Goal: Task Accomplishment & Management: Use online tool/utility

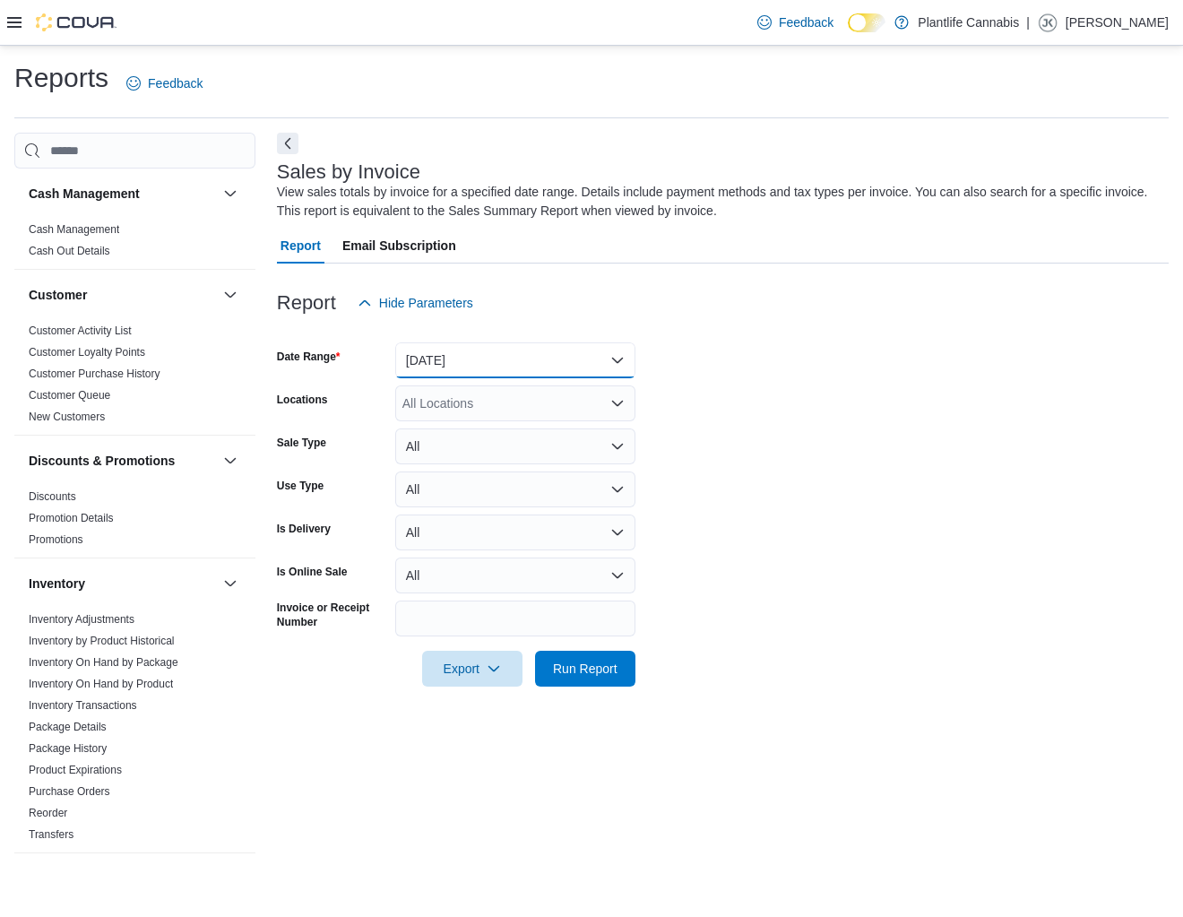
click at [430, 364] on button "[DATE]" at bounding box center [515, 360] width 240 height 36
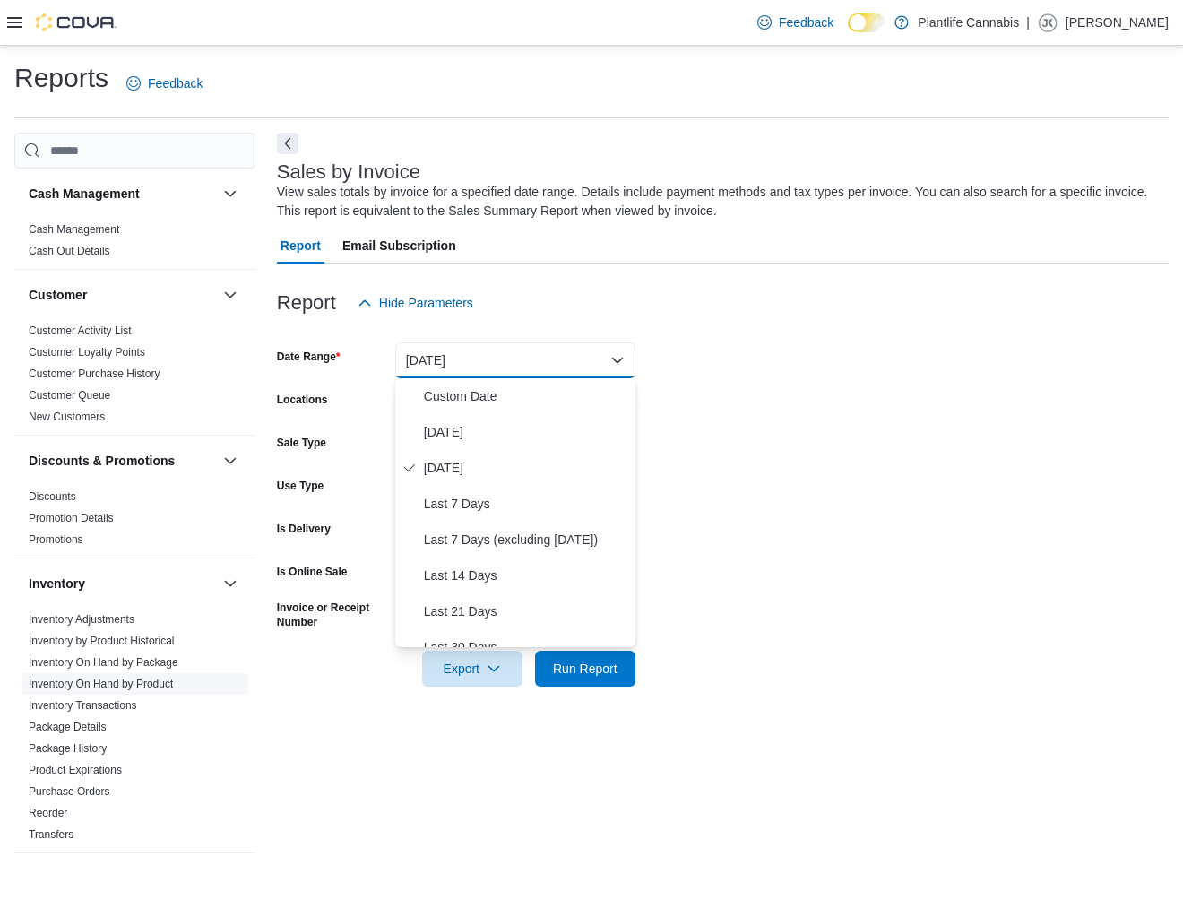
click at [103, 673] on span "Inventory On Hand by Product" at bounding box center [135, 684] width 227 height 22
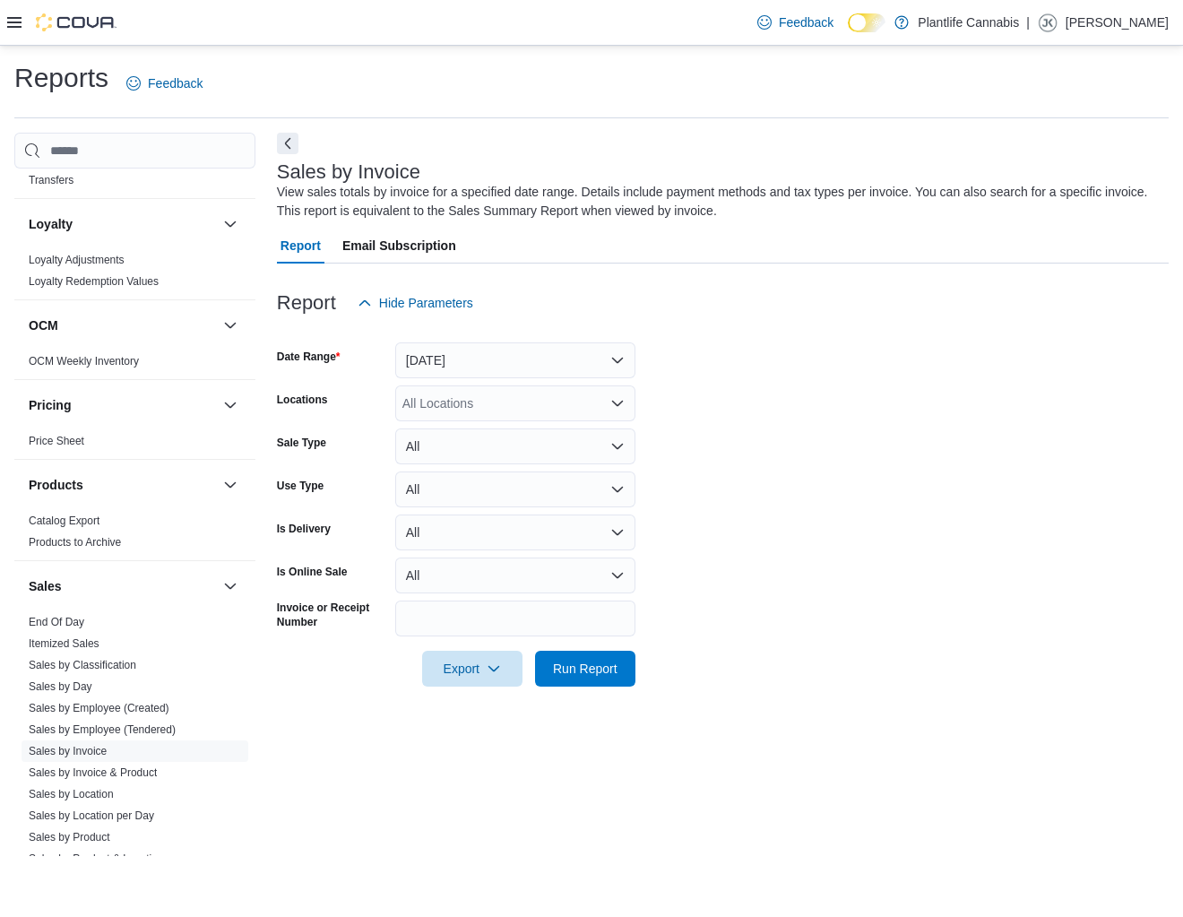
scroll to position [689, 0]
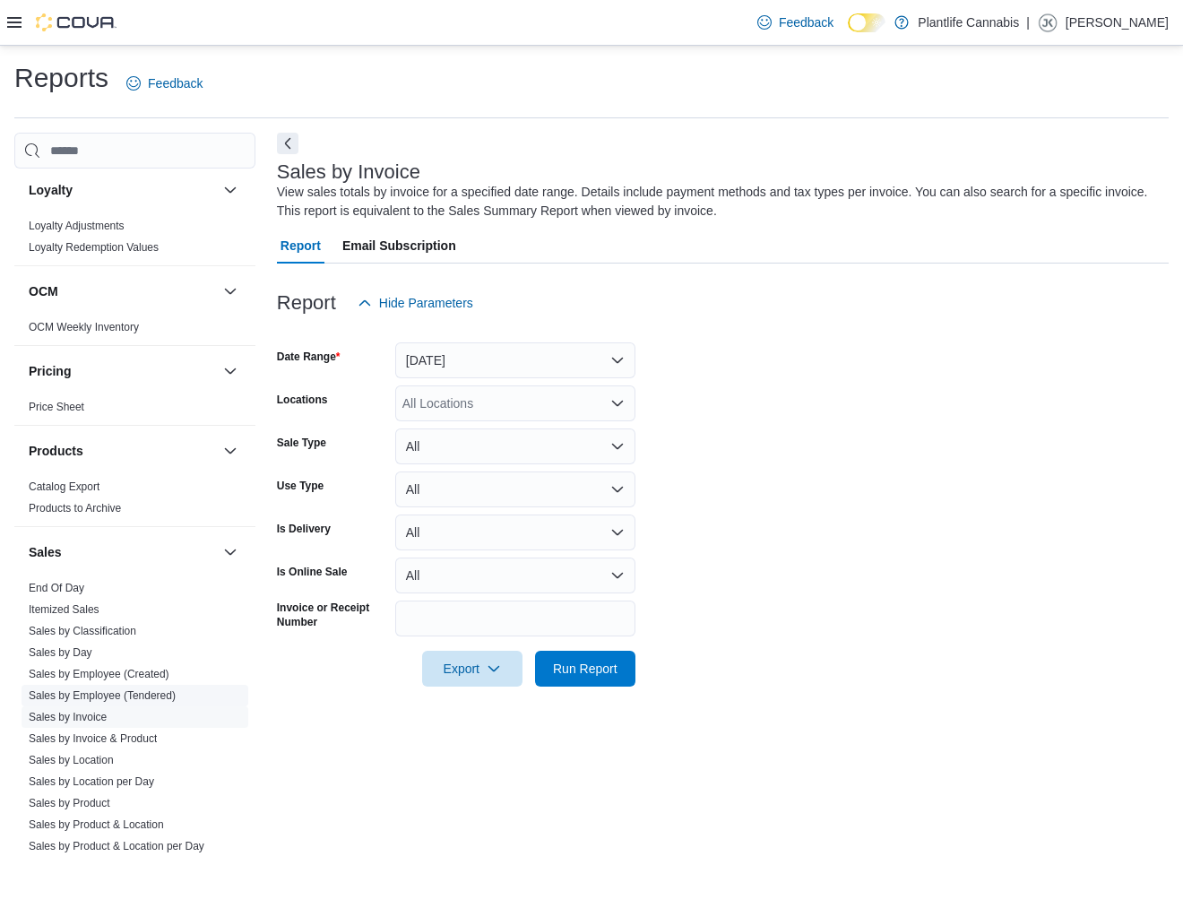
click at [99, 695] on link "Sales by Employee (Tendered)" at bounding box center [102, 695] width 147 height 13
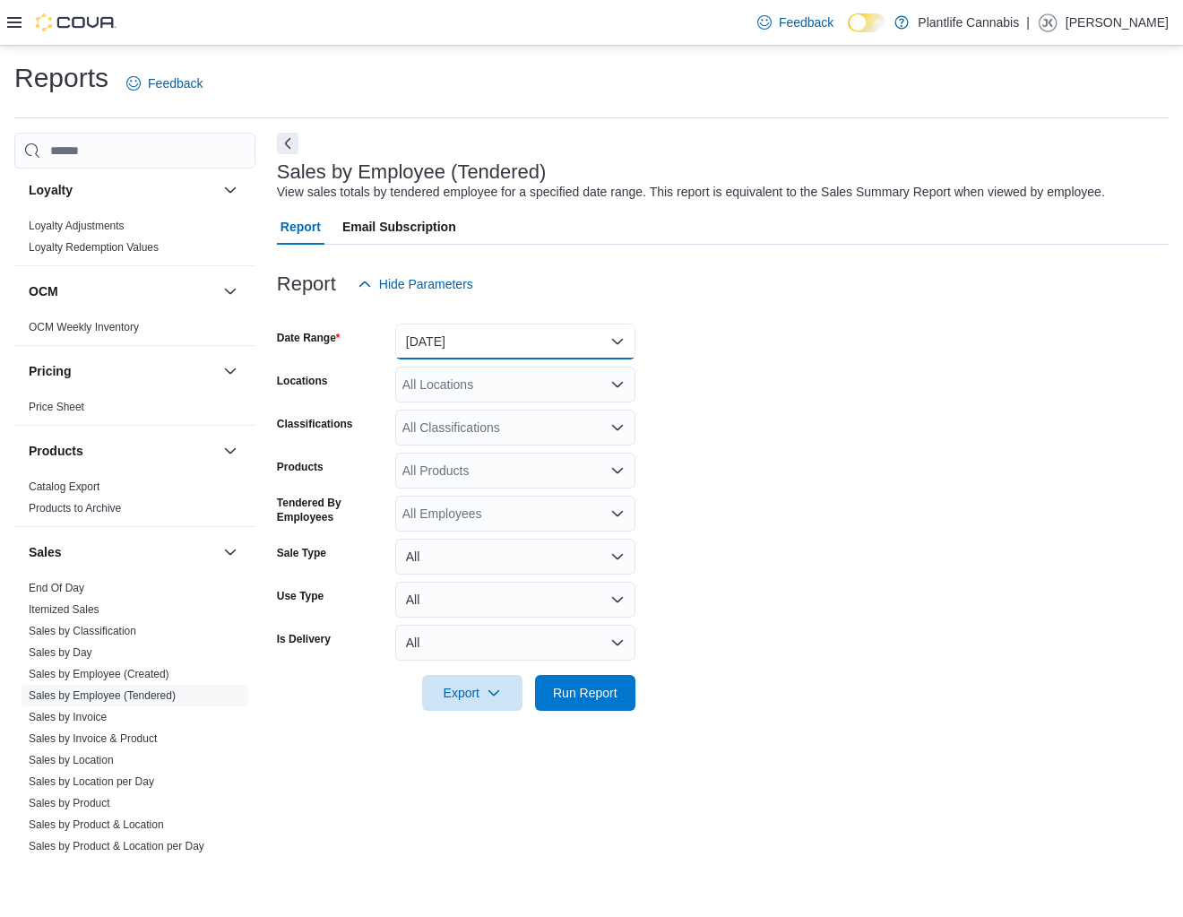
click at [446, 360] on button "[DATE]" at bounding box center [515, 342] width 240 height 36
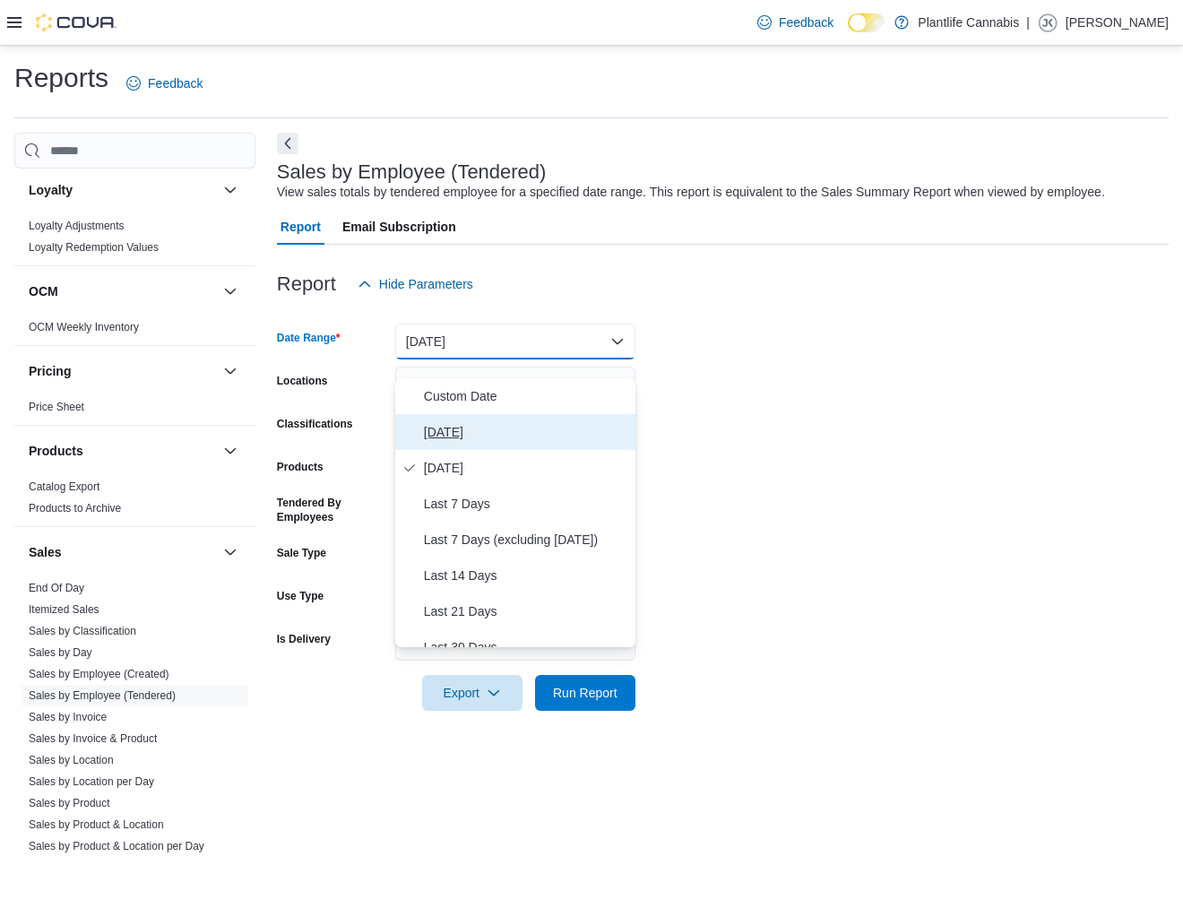
click at [452, 433] on span "[DATE]" at bounding box center [526, 432] width 204 height 22
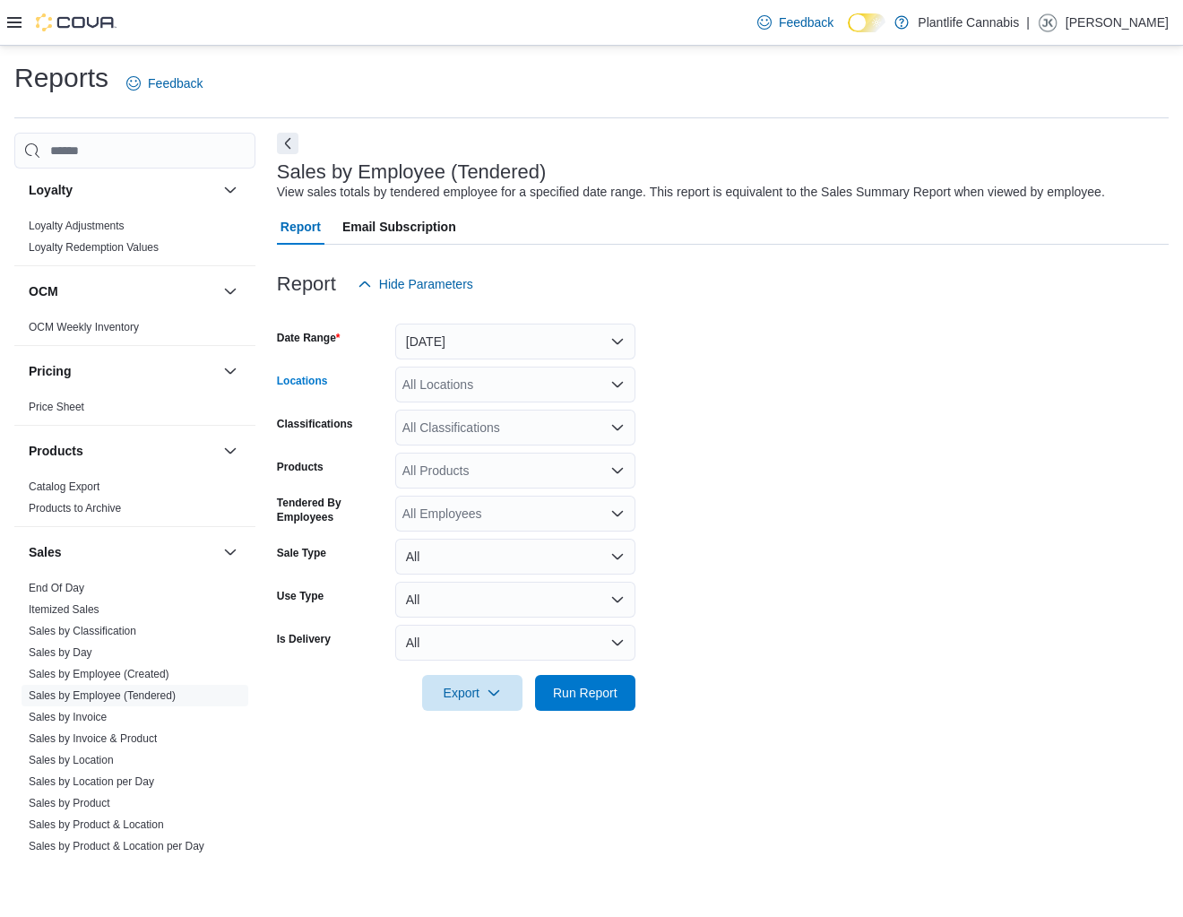
click at [448, 400] on div "All Locations" at bounding box center [515, 385] width 240 height 36
type input "*******"
click at [472, 434] on span "Edmonton - [PERSON_NAME]" at bounding box center [528, 434] width 171 height 18
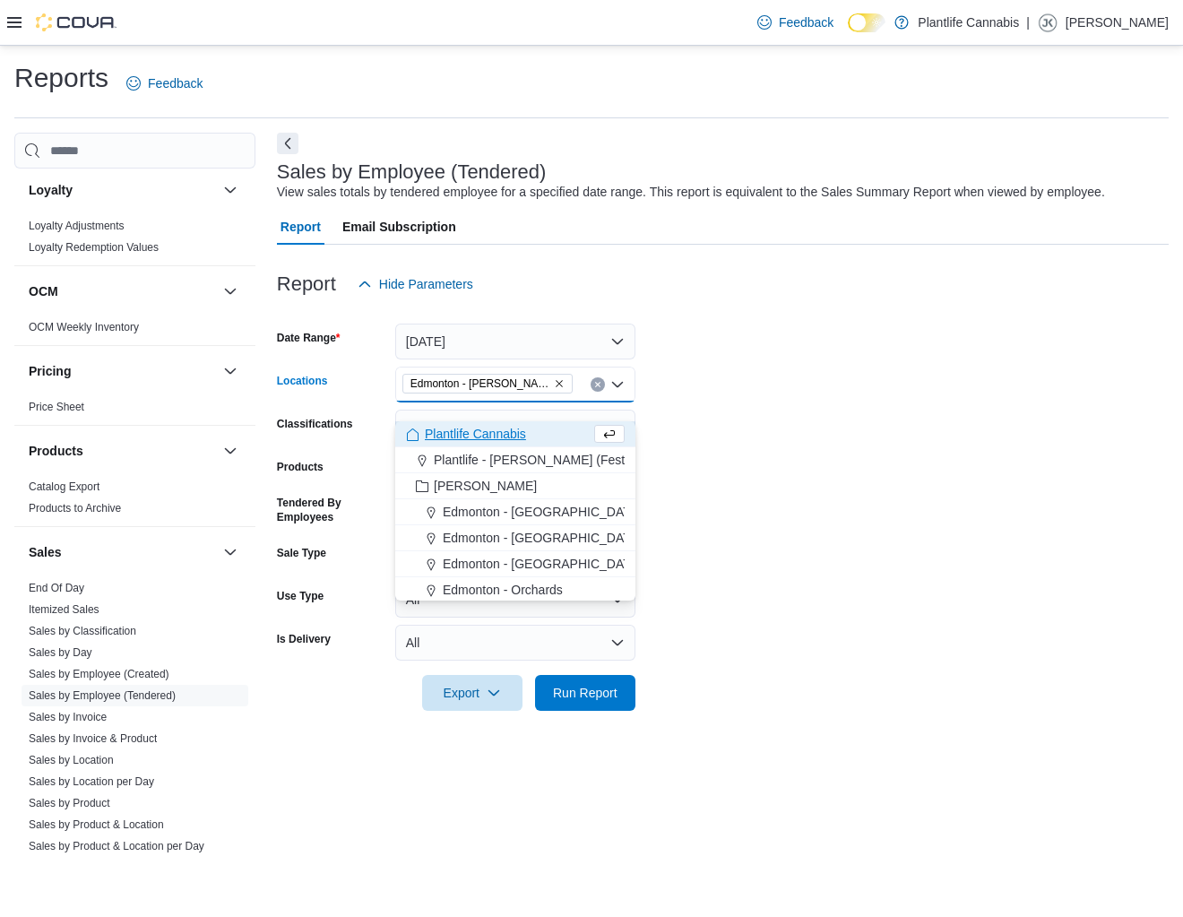
drag, startPoint x: 853, startPoint y: 445, endPoint x: 732, endPoint y: 617, distance: 210.4
click at [836, 443] on form "Date Range [DATE] Locations [GEOGRAPHIC_DATA] - [GEOGRAPHIC_DATA][PERSON_NAME][…" at bounding box center [723, 506] width 892 height 409
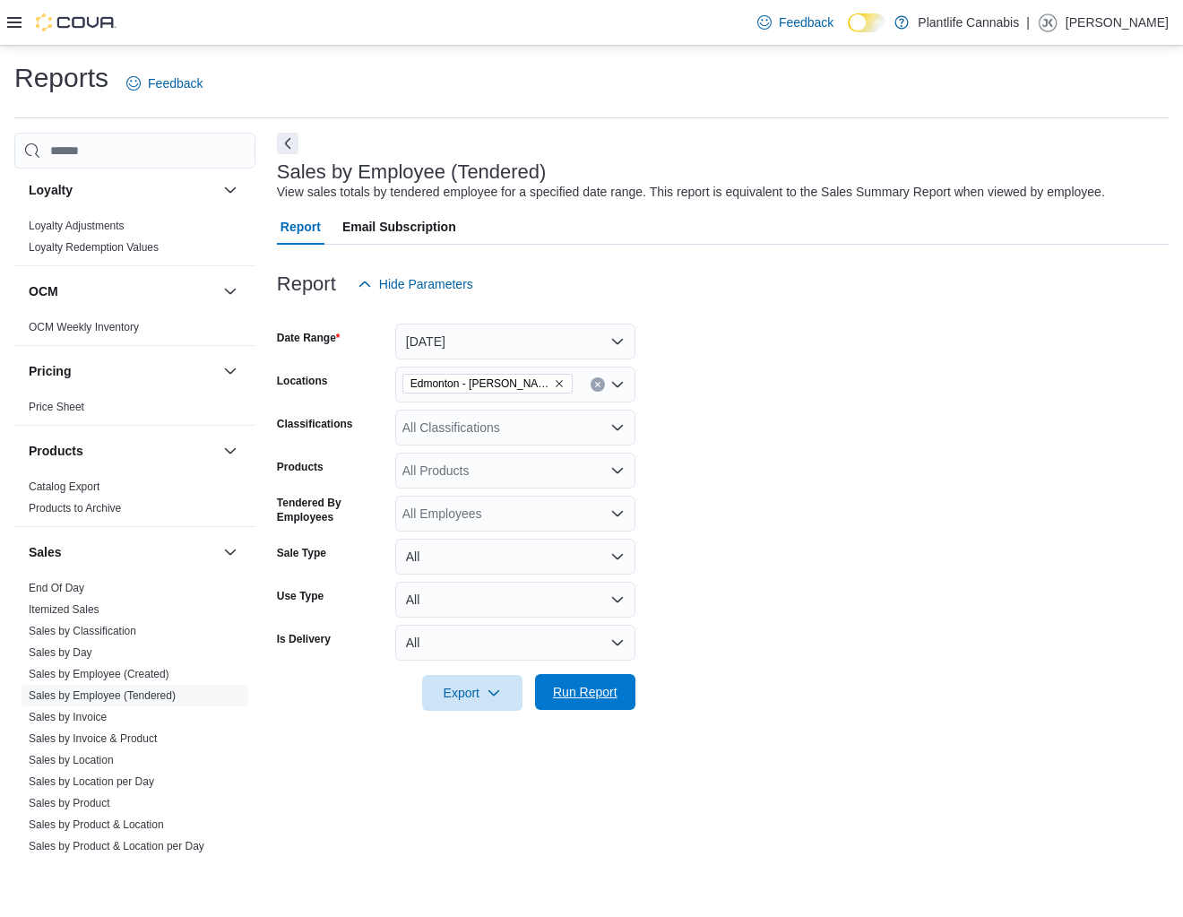
click at [587, 701] on span "Run Report" at bounding box center [585, 692] width 65 height 18
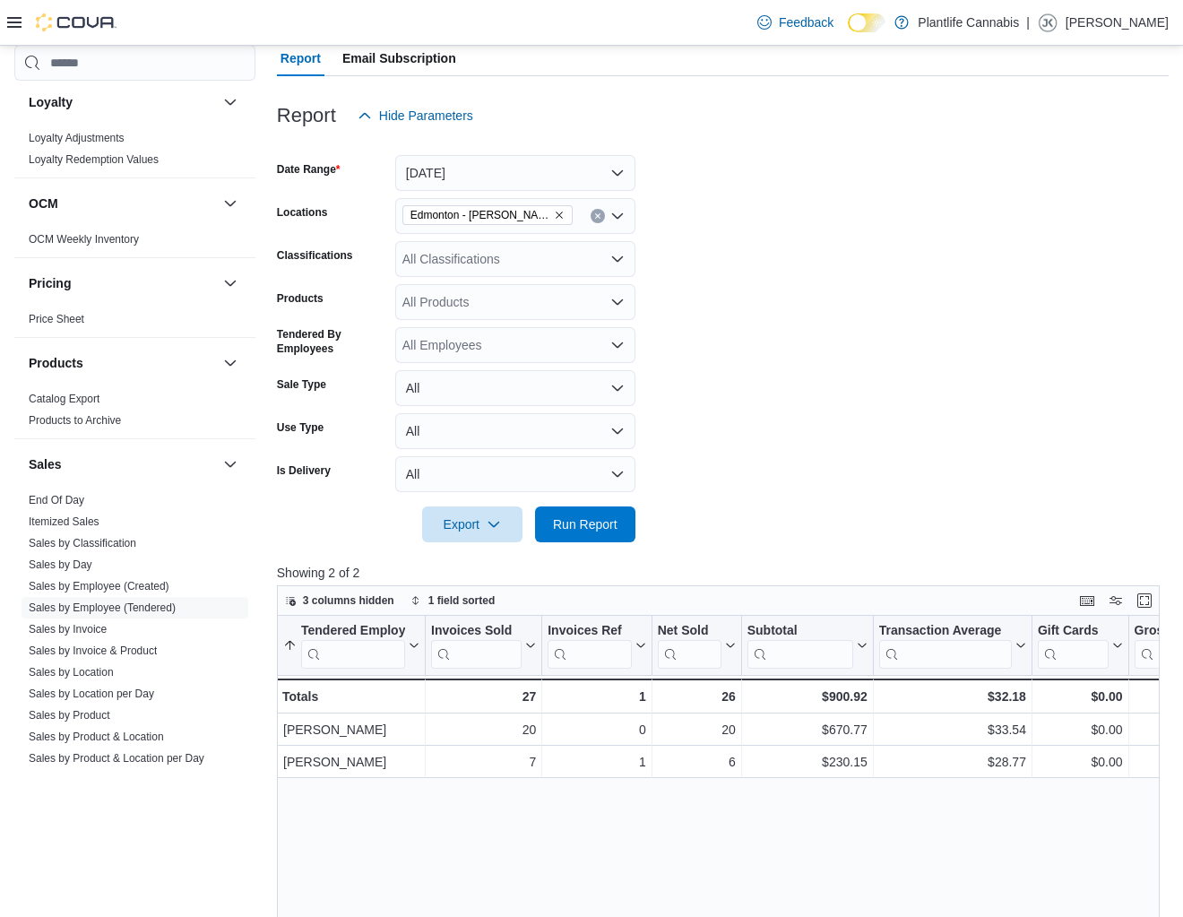
scroll to position [168, 0]
click at [441, 192] on button "[DATE]" at bounding box center [515, 174] width 240 height 36
click at [471, 156] on div at bounding box center [723, 145] width 892 height 22
click at [474, 192] on button "[DATE]" at bounding box center [515, 174] width 240 height 36
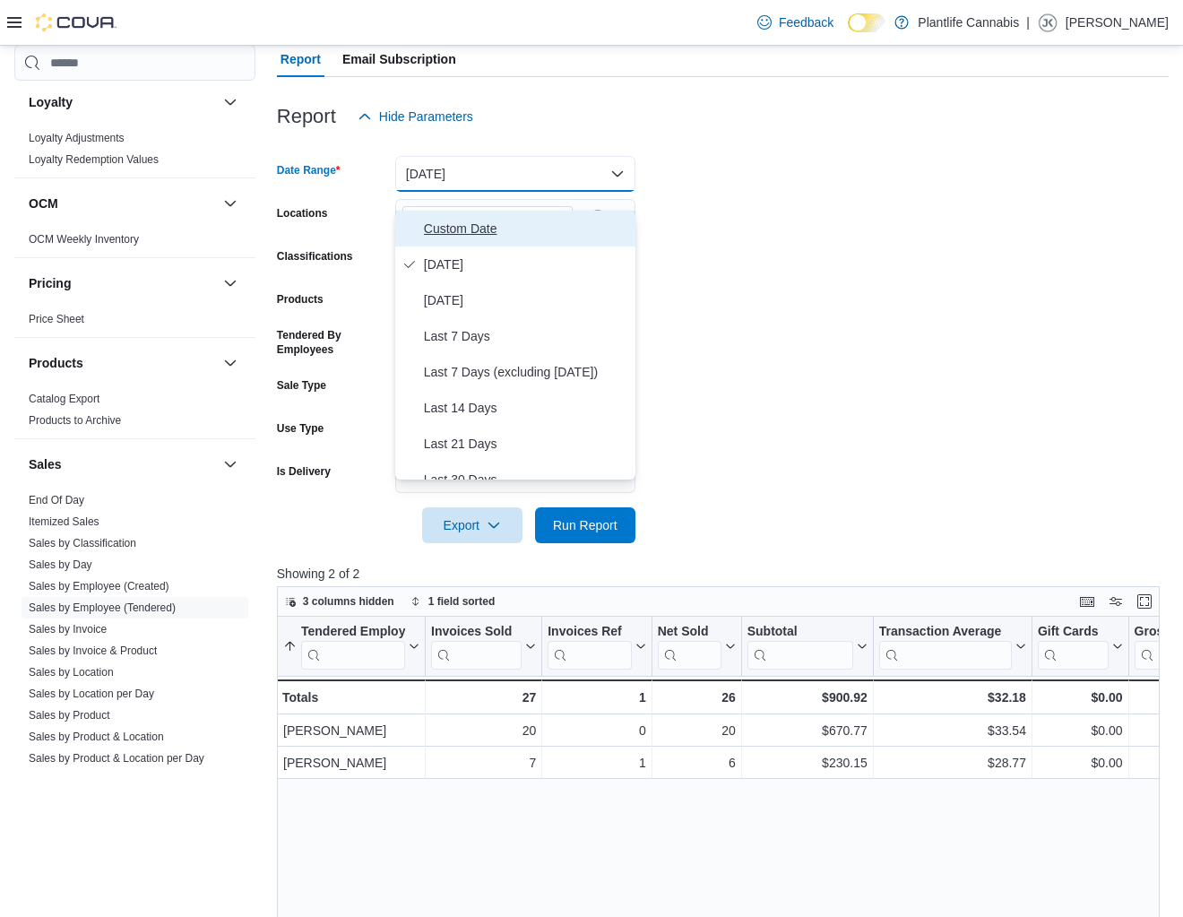
click at [465, 231] on span "Custom Date" at bounding box center [526, 229] width 204 height 22
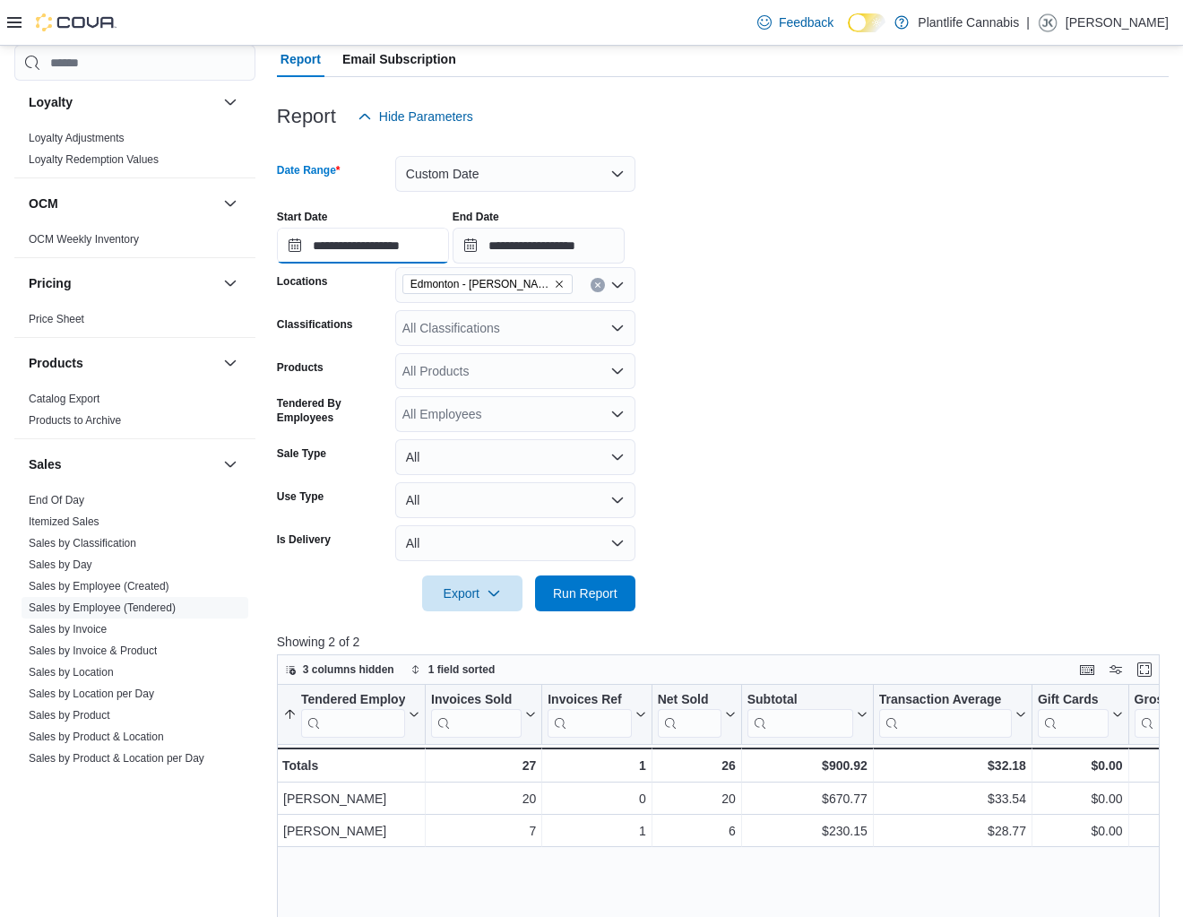
click at [378, 252] on input "**********" at bounding box center [363, 246] width 172 height 36
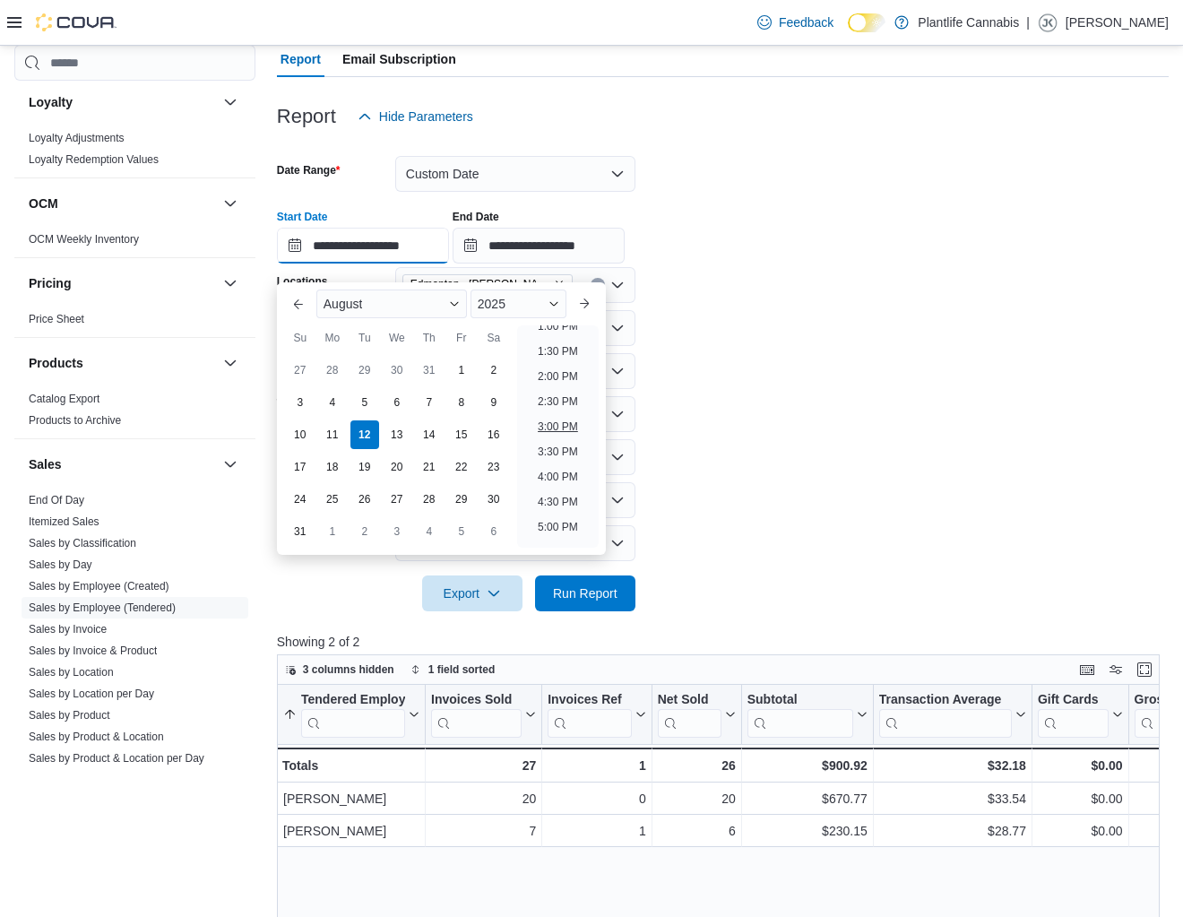
scroll to position [665, 0]
click at [565, 379] on li "2:00 PM" at bounding box center [558, 378] width 55 height 22
type input "**********"
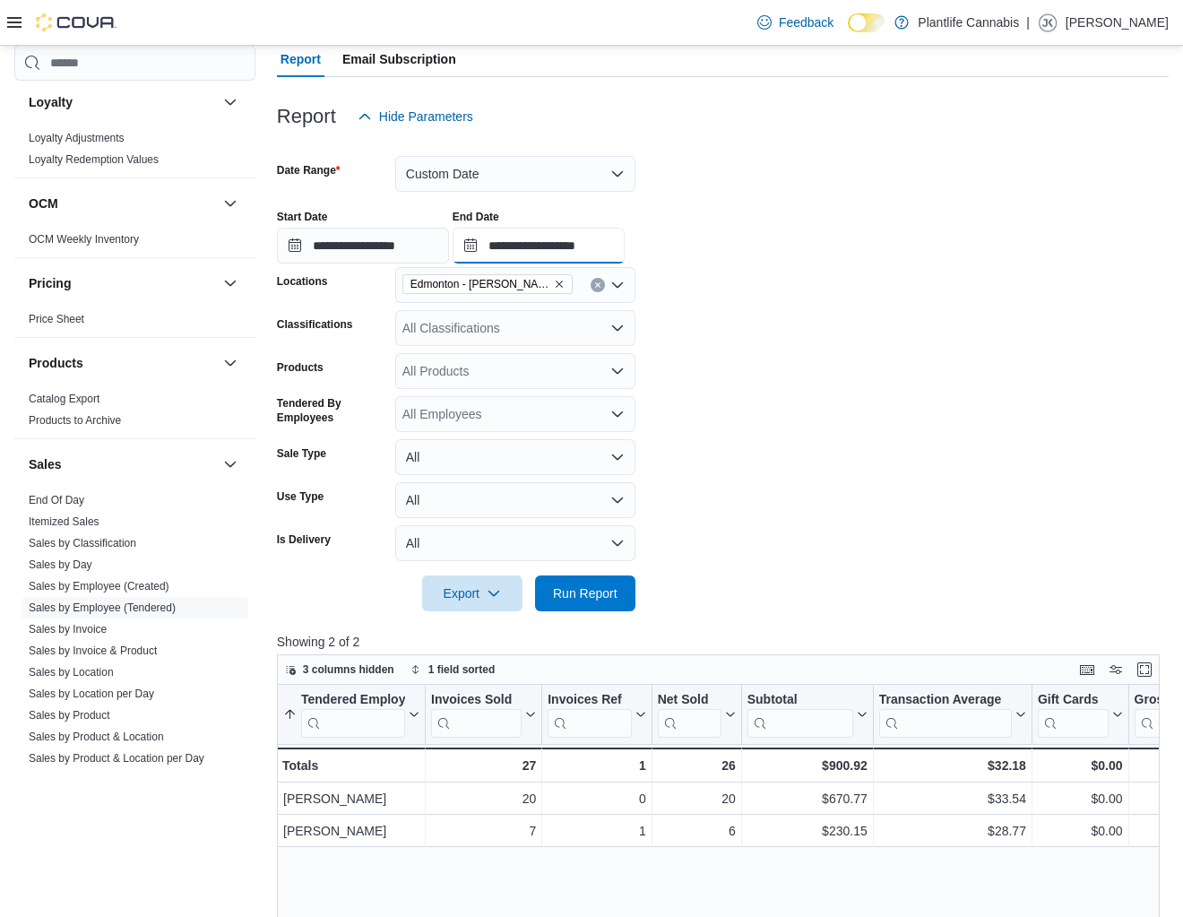
click at [593, 264] on input "**********" at bounding box center [539, 246] width 172 height 36
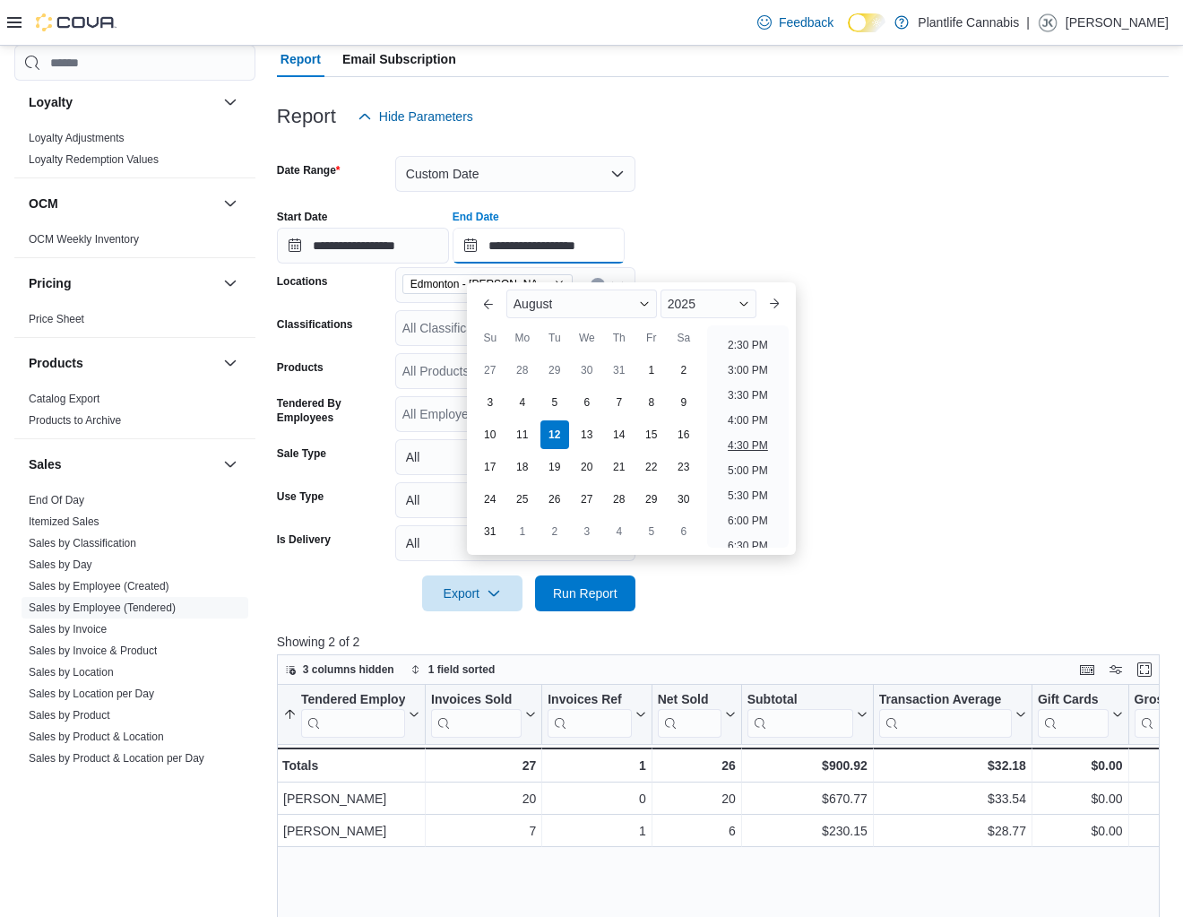
scroll to position [726, 0]
click at [756, 421] on li "4:00 PM" at bounding box center [748, 417] width 55 height 22
type input "**********"
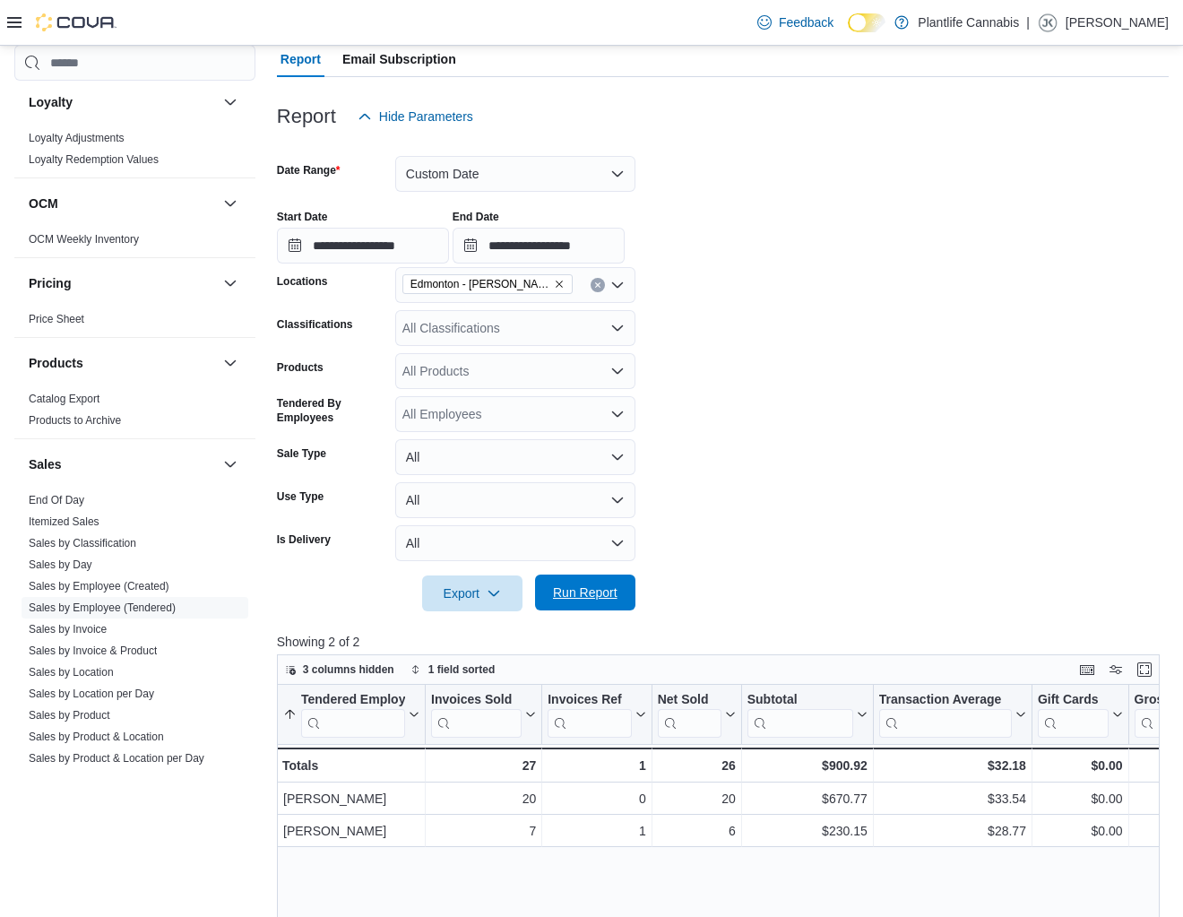
click at [623, 611] on span "Run Report" at bounding box center [585, 593] width 79 height 36
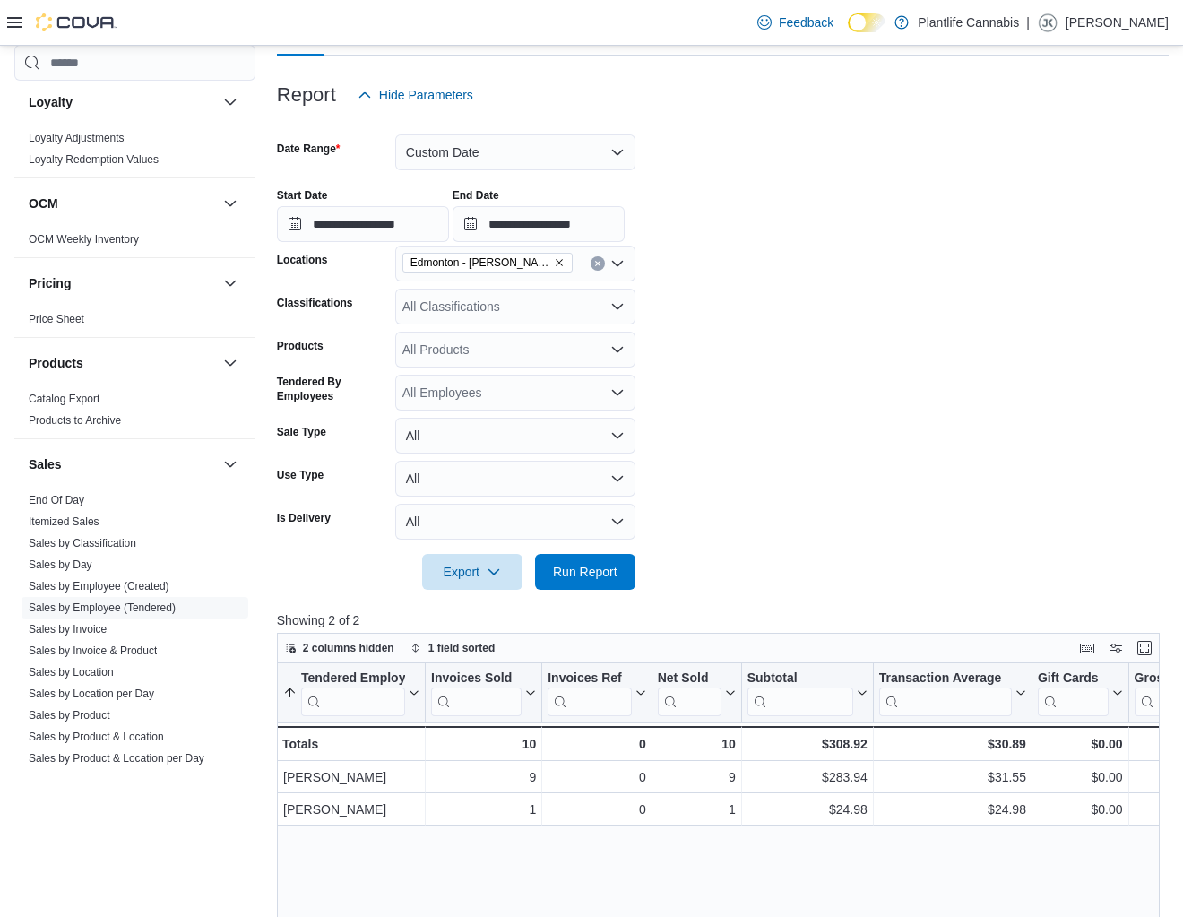
scroll to position [191, 0]
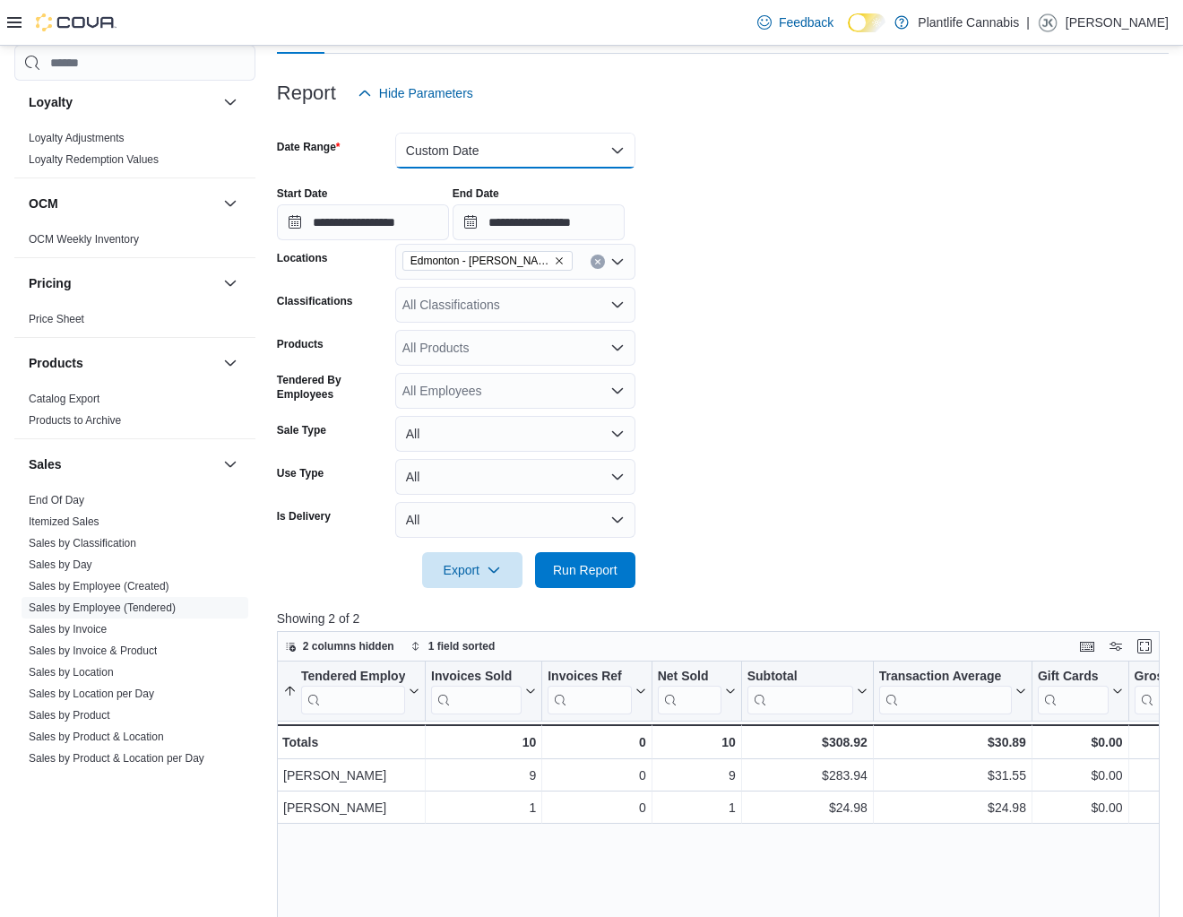
click at [481, 169] on button "Custom Date" at bounding box center [515, 151] width 240 height 36
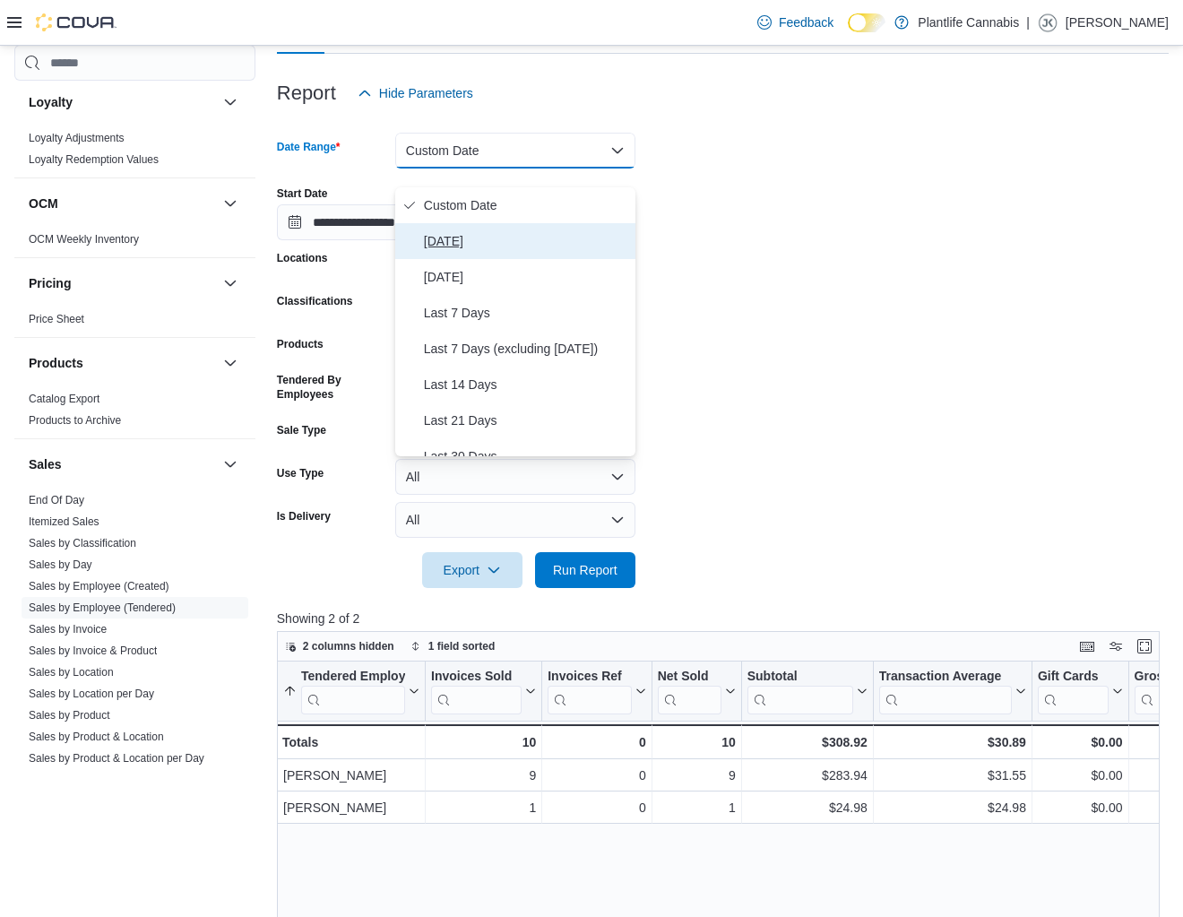
click at [472, 238] on span "[DATE]" at bounding box center [526, 241] width 204 height 22
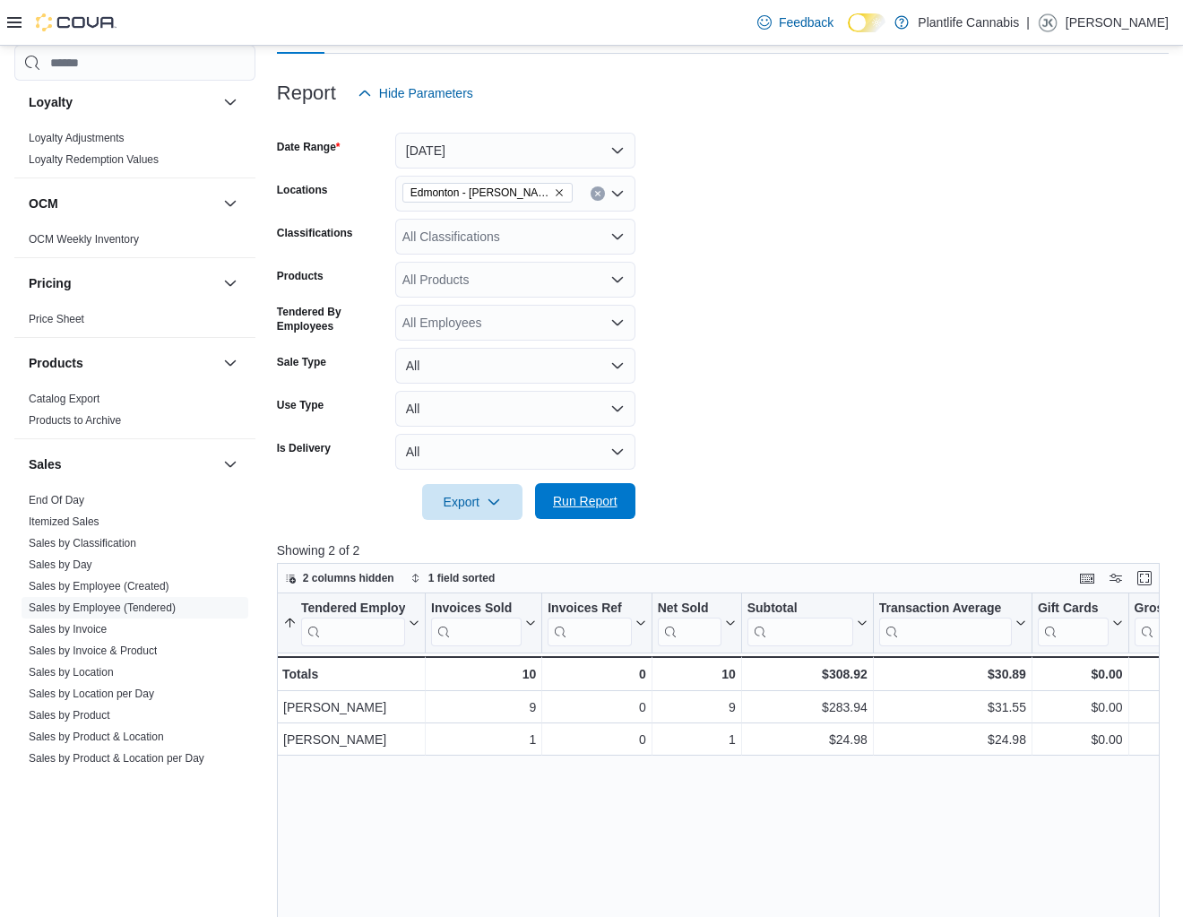
drag, startPoint x: 598, startPoint y: 530, endPoint x: 641, endPoint y: 512, distance: 46.6
click at [598, 519] on span "Run Report" at bounding box center [585, 501] width 79 height 36
click at [479, 255] on div "All Classifications" at bounding box center [515, 237] width 240 height 36
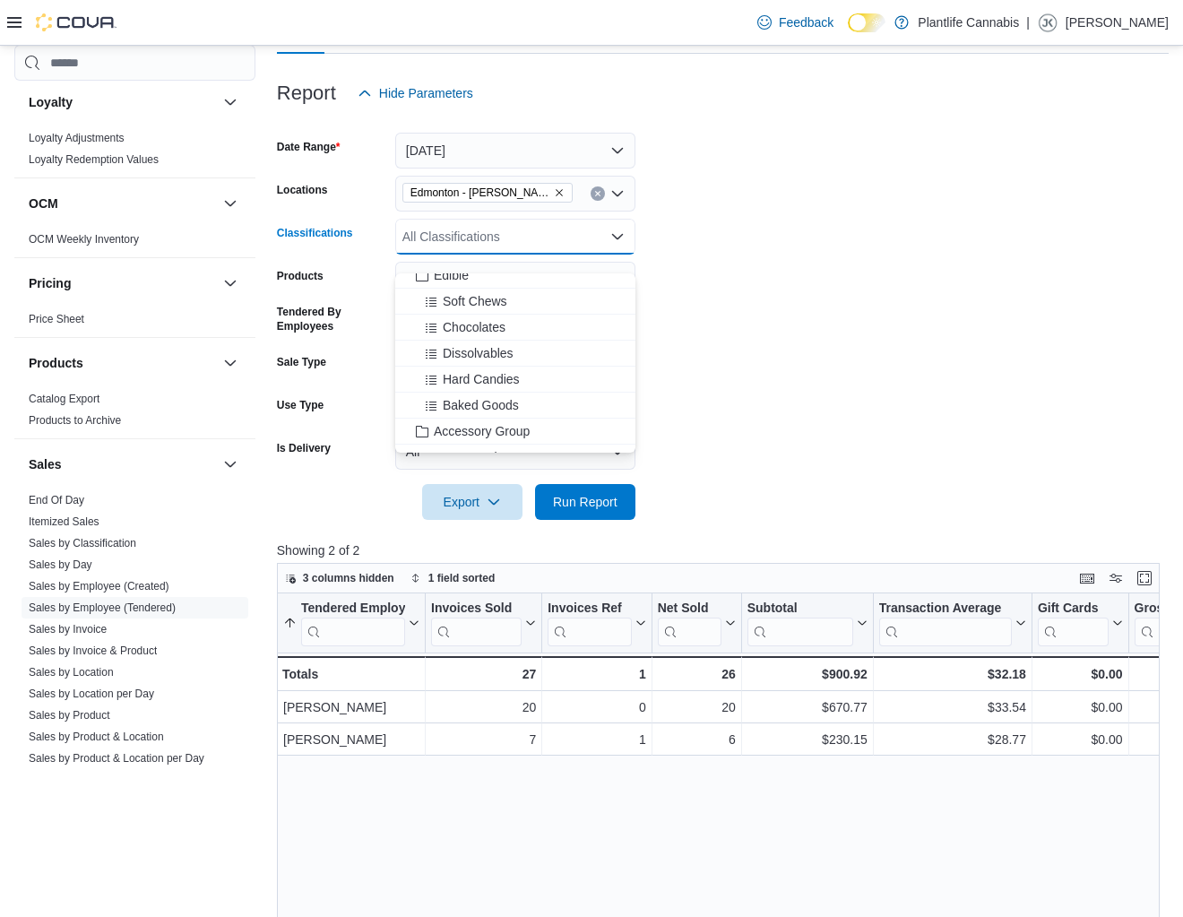
scroll to position [119, 0]
click at [501, 428] on span "Accessory Group" at bounding box center [482, 427] width 96 height 18
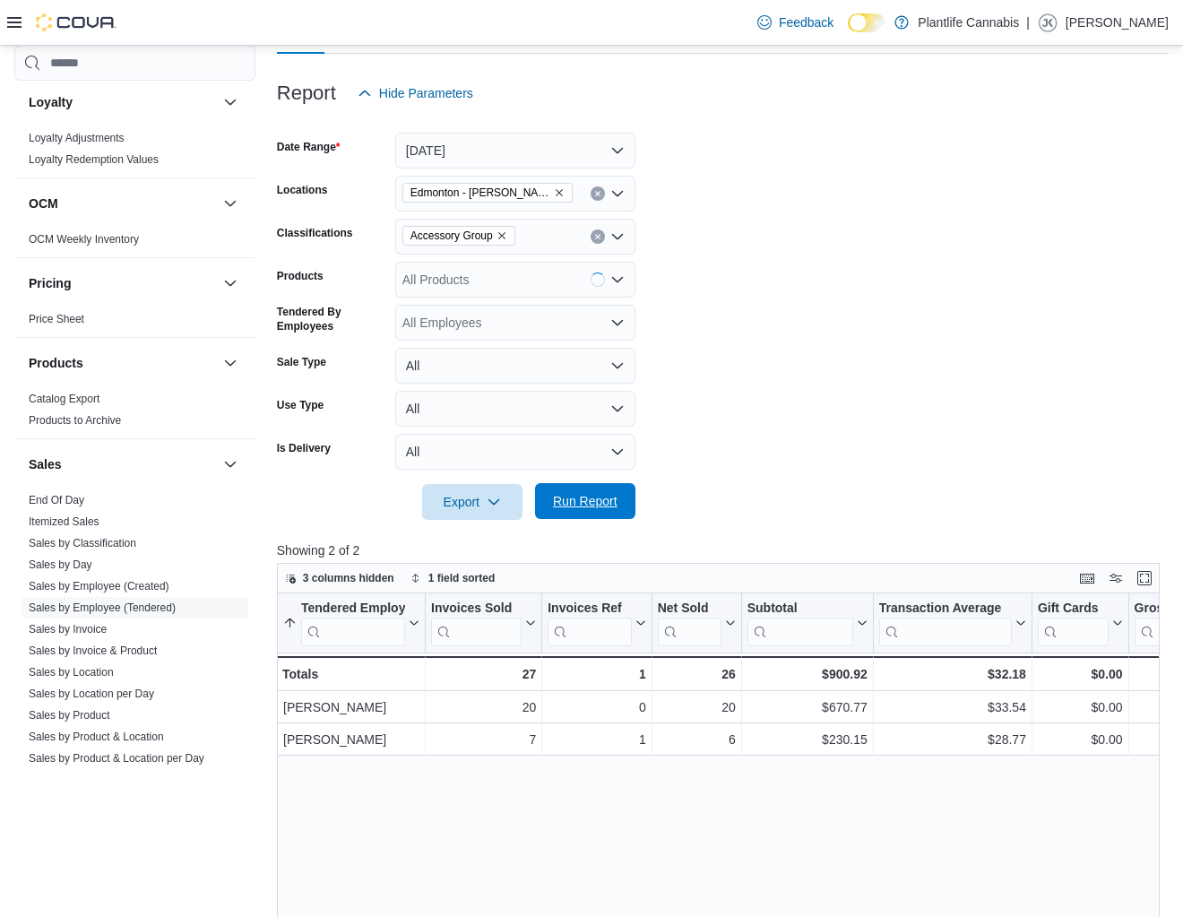
drag, startPoint x: 609, startPoint y: 512, endPoint x: 631, endPoint y: 504, distance: 23.8
click at [610, 512] on span "Run Report" at bounding box center [585, 501] width 79 height 36
drag, startPoint x: 82, startPoint y: 628, endPoint x: 102, endPoint y: 623, distance: 21.1
click at [82, 628] on link "Sales by Invoice" at bounding box center [68, 629] width 78 height 13
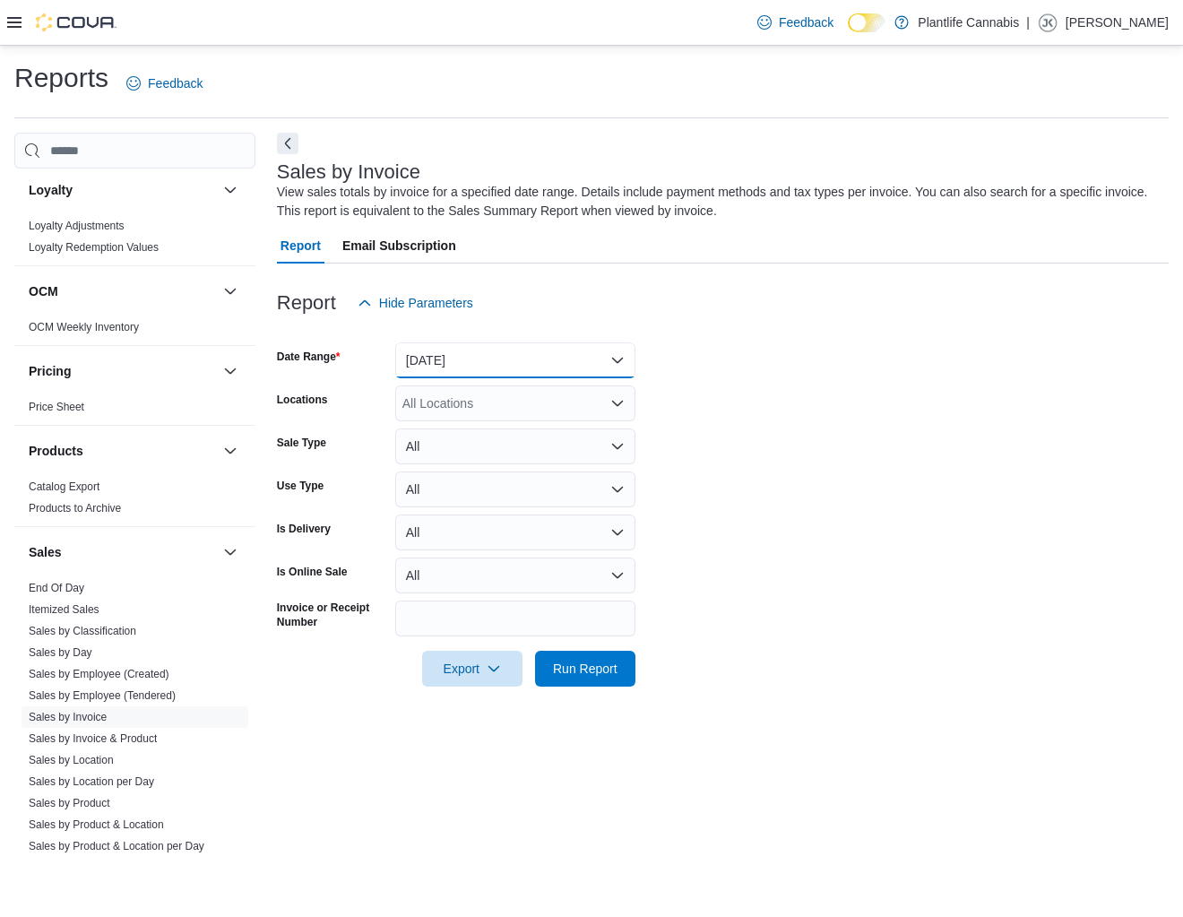
click at [477, 370] on button "[DATE]" at bounding box center [515, 360] width 240 height 36
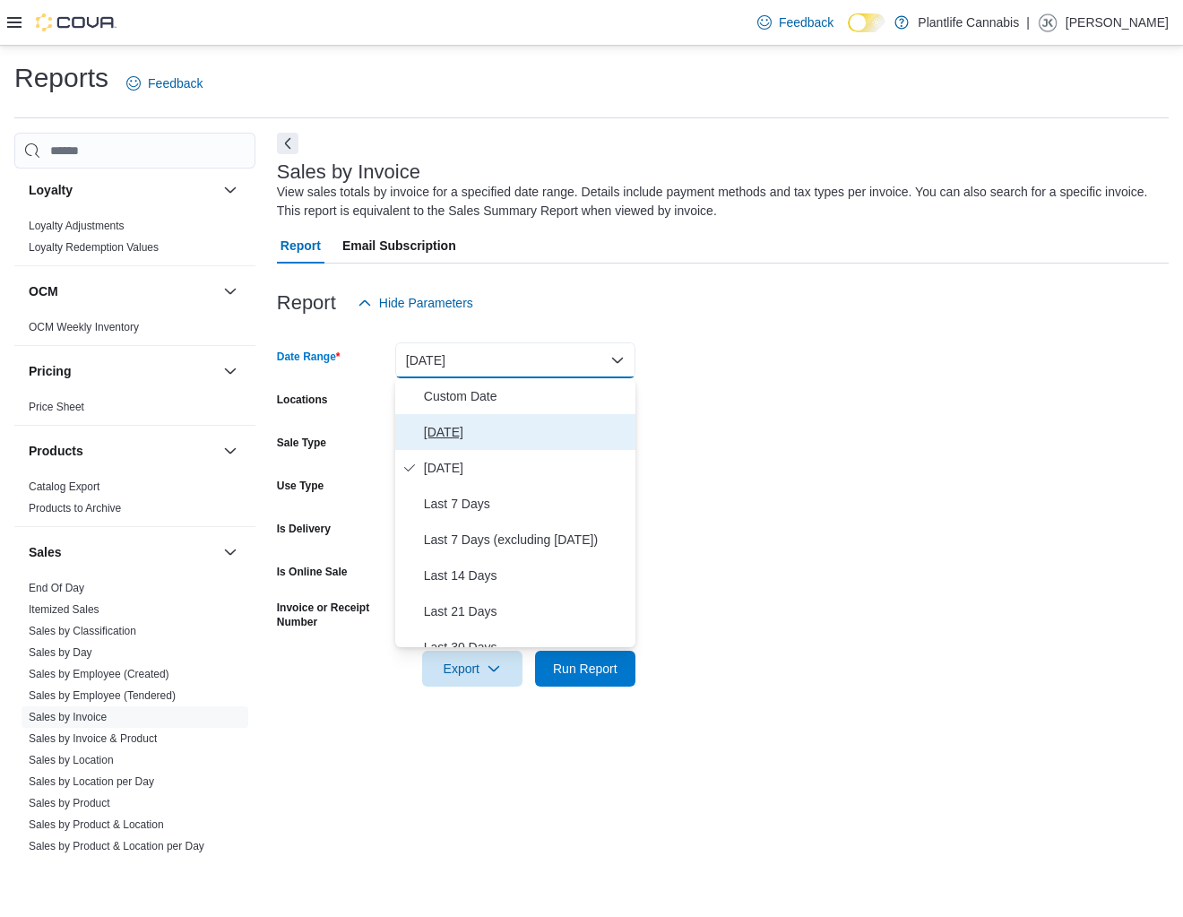
click at [446, 437] on span "[DATE]" at bounding box center [526, 432] width 204 height 22
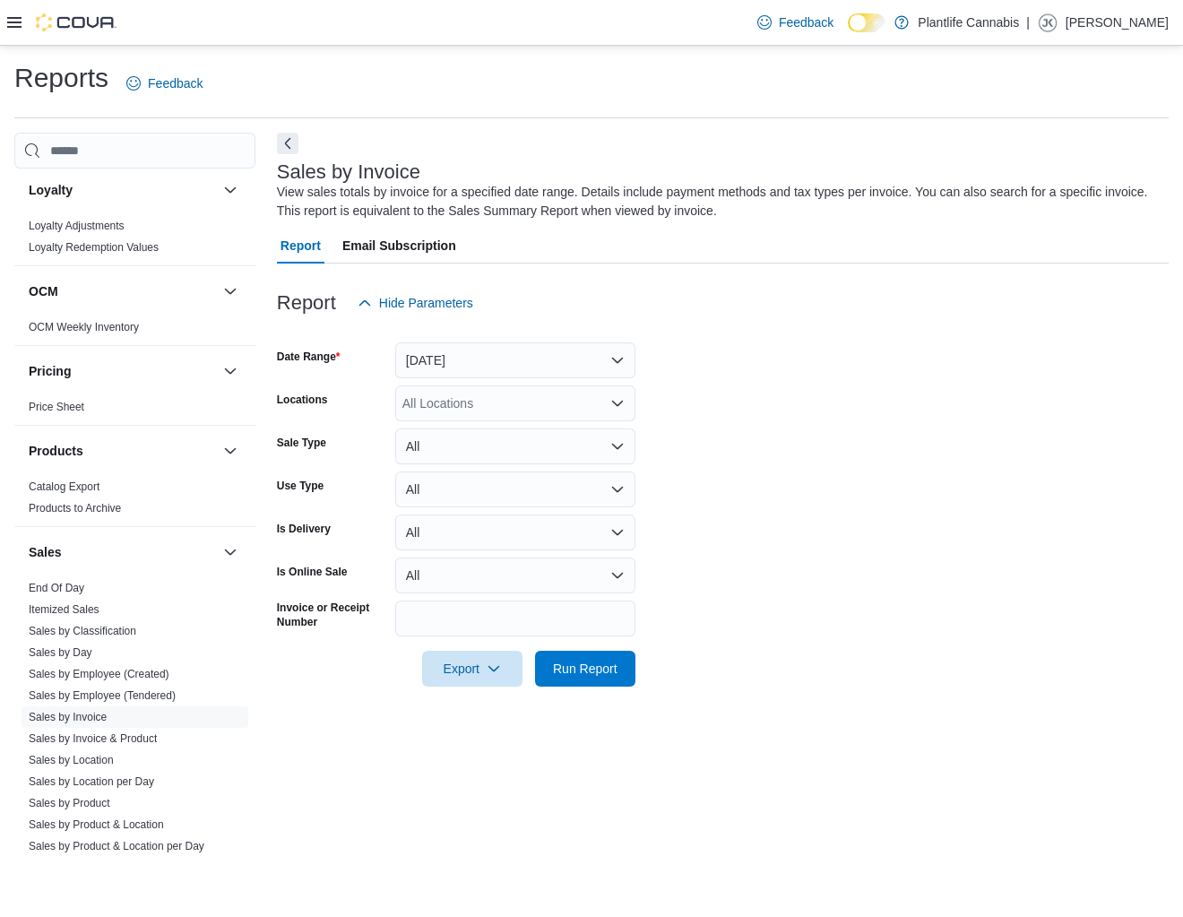
click at [453, 399] on div "All Locations" at bounding box center [515, 404] width 240 height 36
type input "*******"
click at [469, 432] on span "Edmonton - [PERSON_NAME]" at bounding box center [528, 434] width 171 height 18
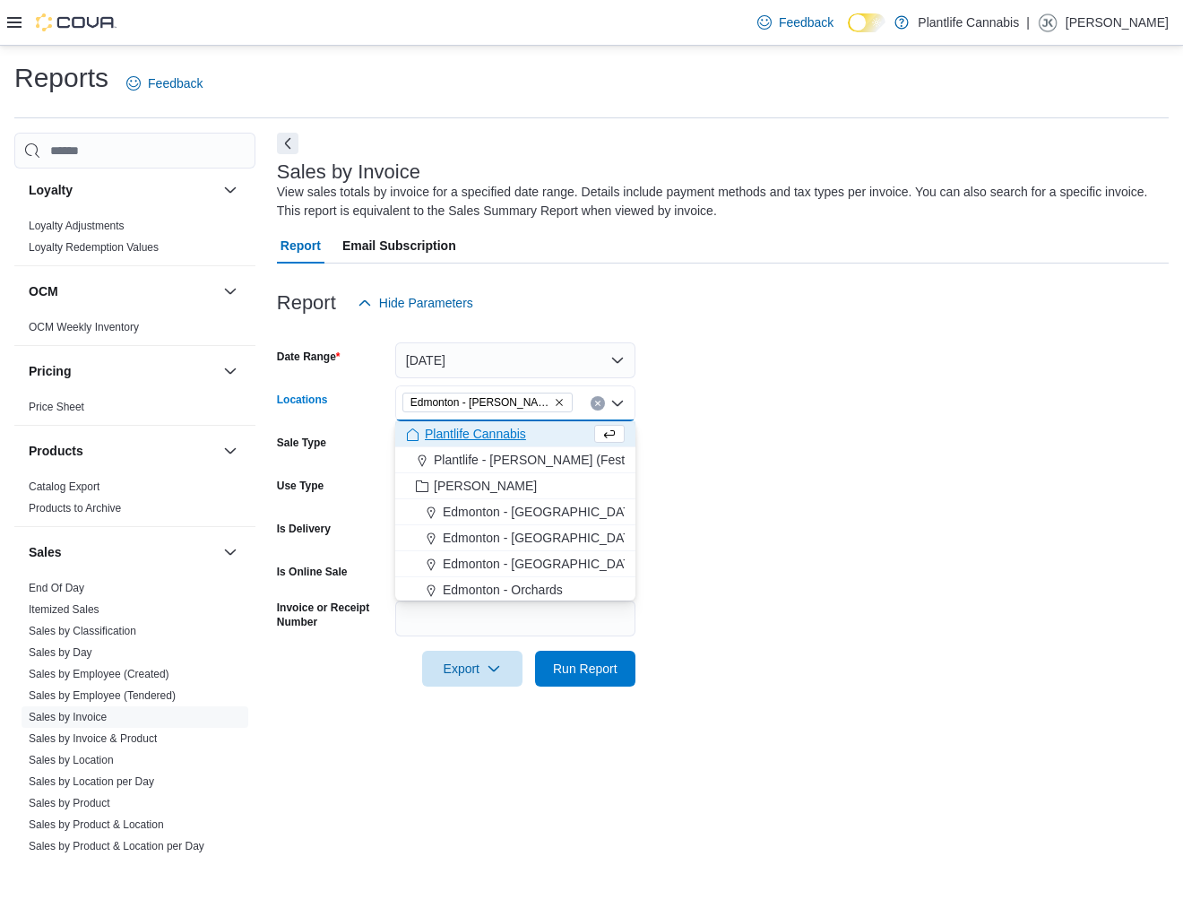
drag, startPoint x: 866, startPoint y: 446, endPoint x: 677, endPoint y: 653, distance: 280.5
click at [850, 453] on form "Date Range [DATE] Locations [GEOGRAPHIC_DATA] - [GEOGRAPHIC_DATA][PERSON_NAME][…" at bounding box center [723, 504] width 892 height 366
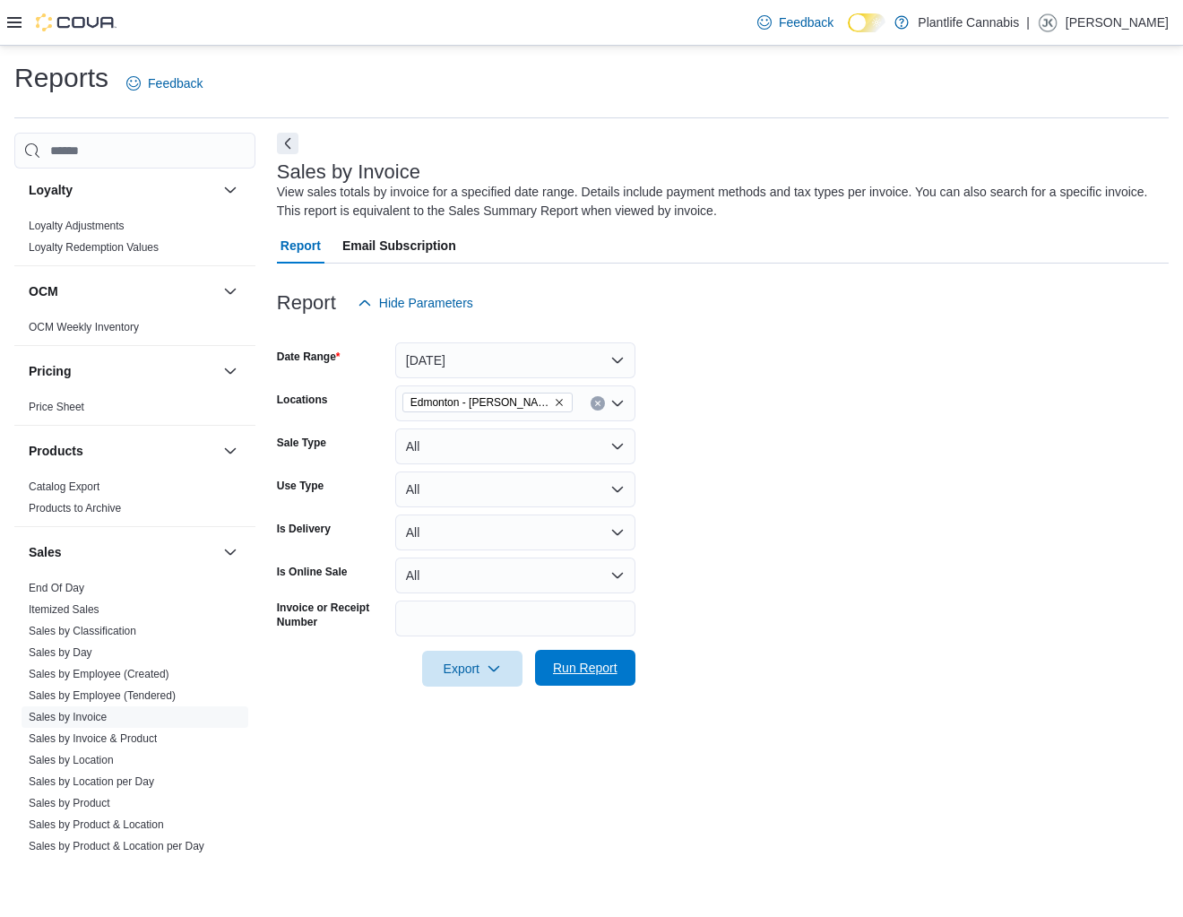
click at [607, 675] on span "Run Report" at bounding box center [585, 668] width 65 height 18
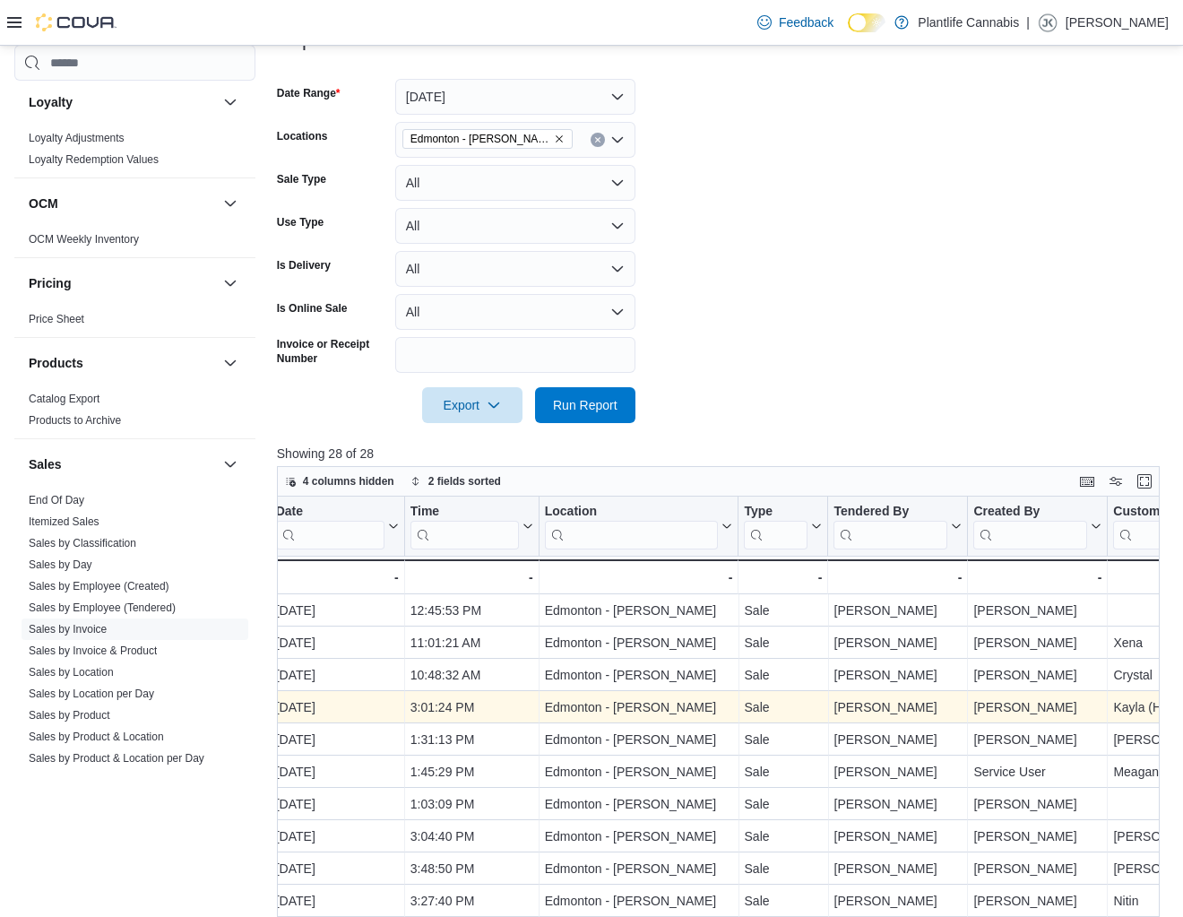
scroll to position [0, 409]
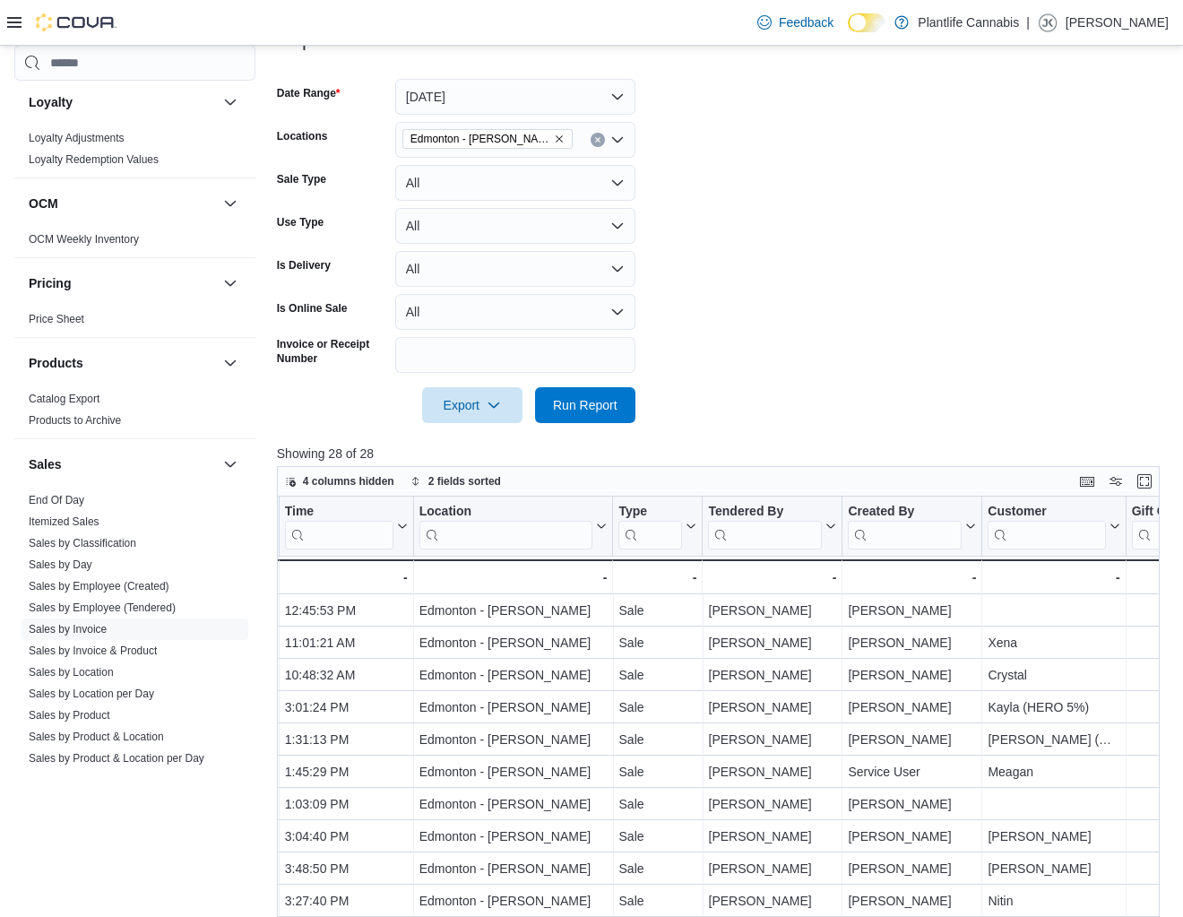
click at [763, 527] on input "search" at bounding box center [765, 535] width 114 height 29
type input "*******"
